Goal: Information Seeking & Learning: Learn about a topic

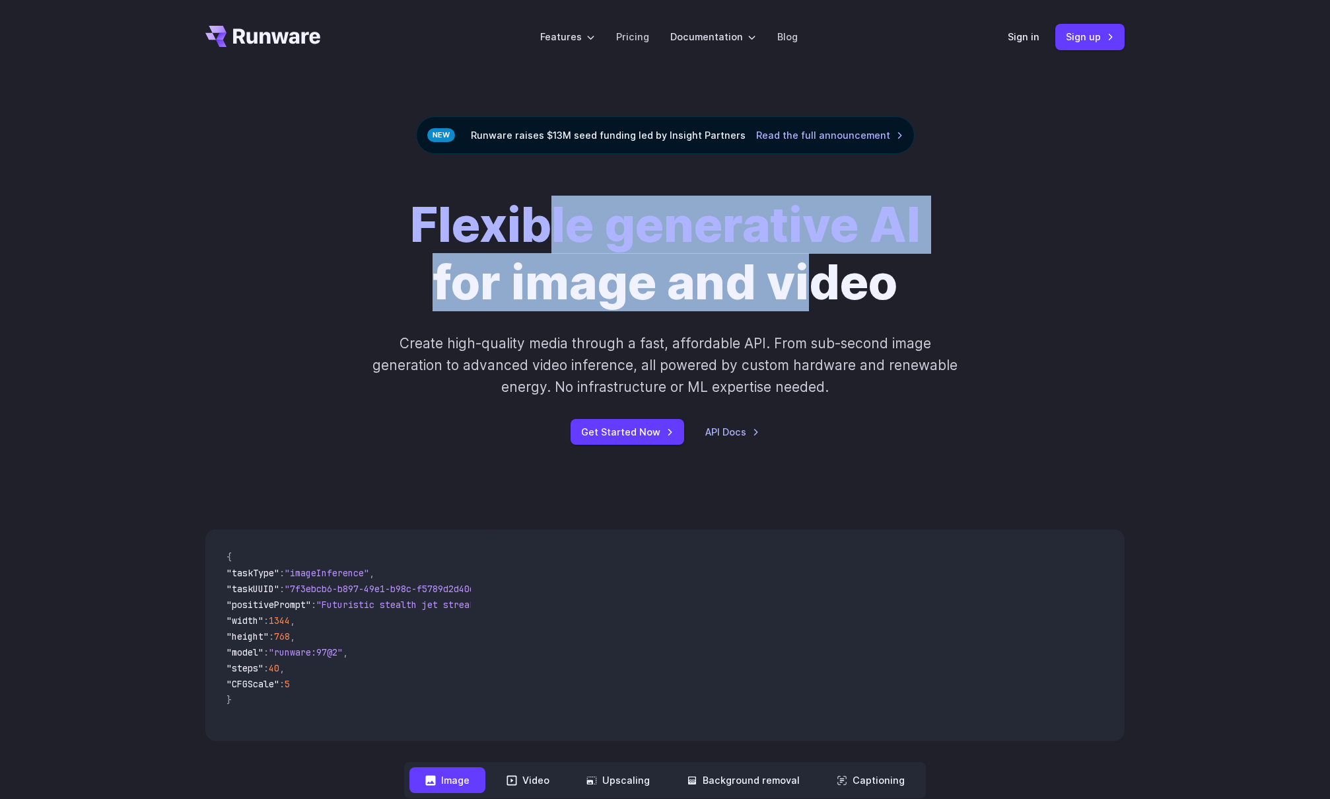
drag, startPoint x: 557, startPoint y: 230, endPoint x: 612, endPoint y: 272, distance: 69.2
click at [810, 275] on h1 "Flexible generative AI for image and video" at bounding box center [665, 253] width 511 height 114
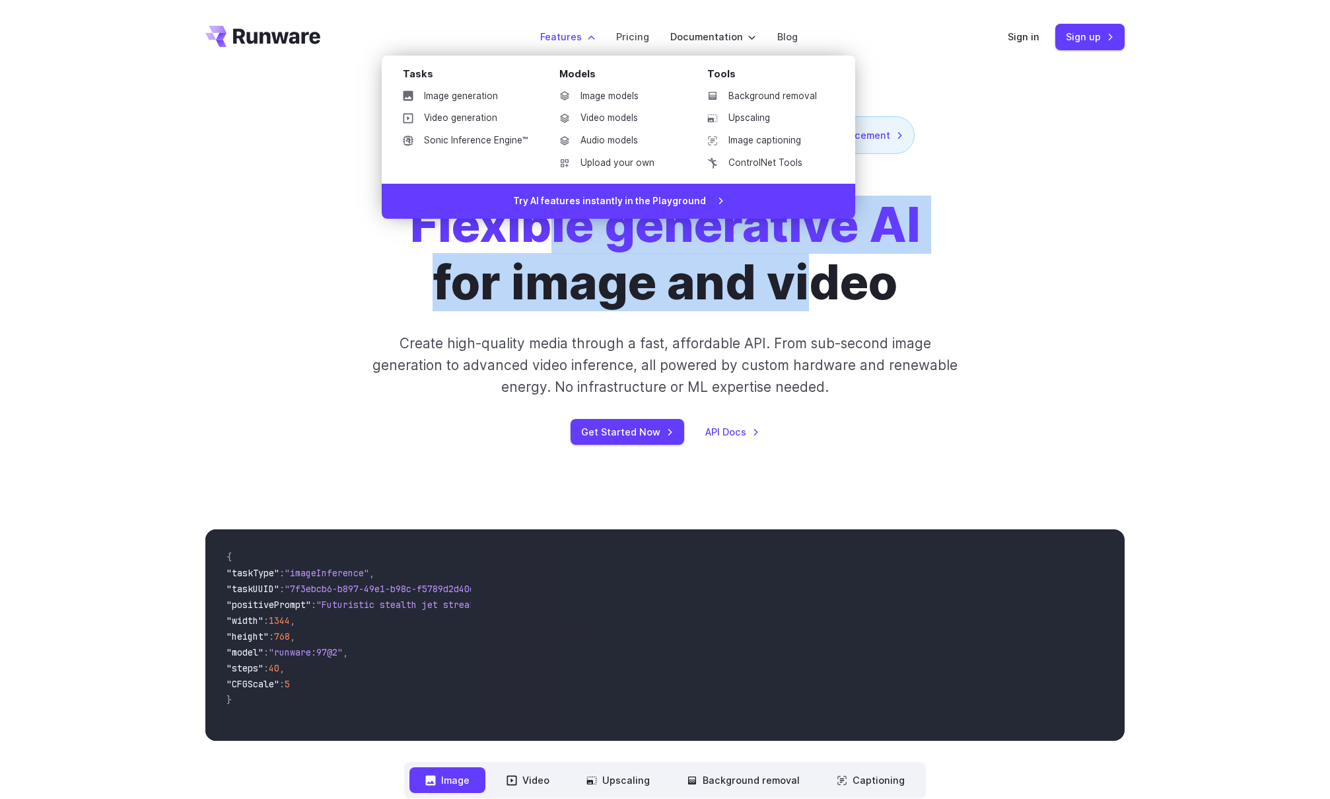
click at [576, 40] on label "Features" at bounding box center [567, 36] width 55 height 15
